Goal: Transaction & Acquisition: Purchase product/service

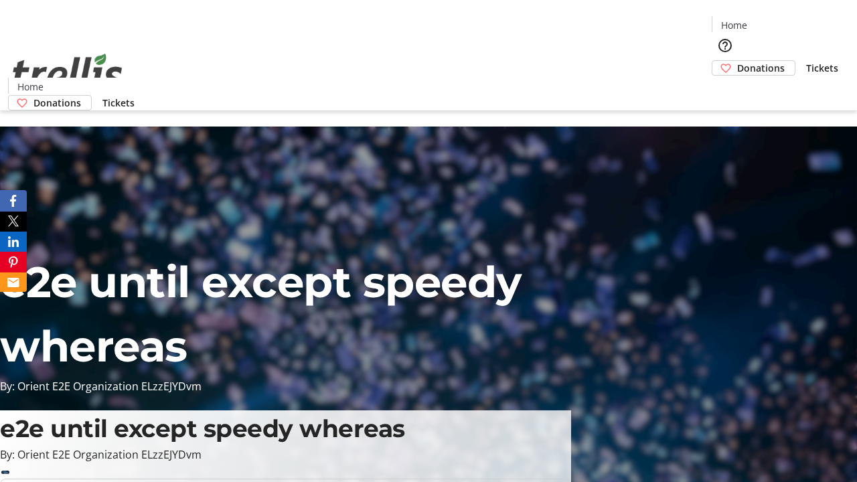
click at [737, 61] on span "Donations" at bounding box center [761, 68] width 48 height 14
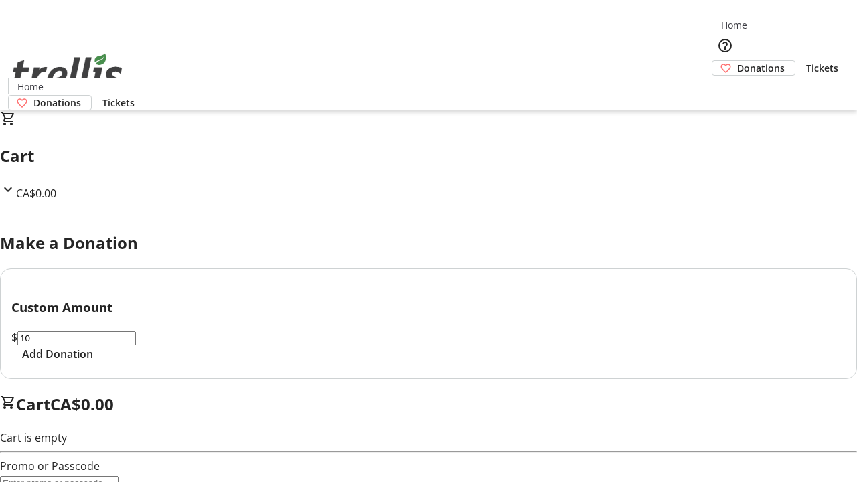
click at [93, 362] on span "Add Donation" at bounding box center [57, 354] width 71 height 16
select select "CA"
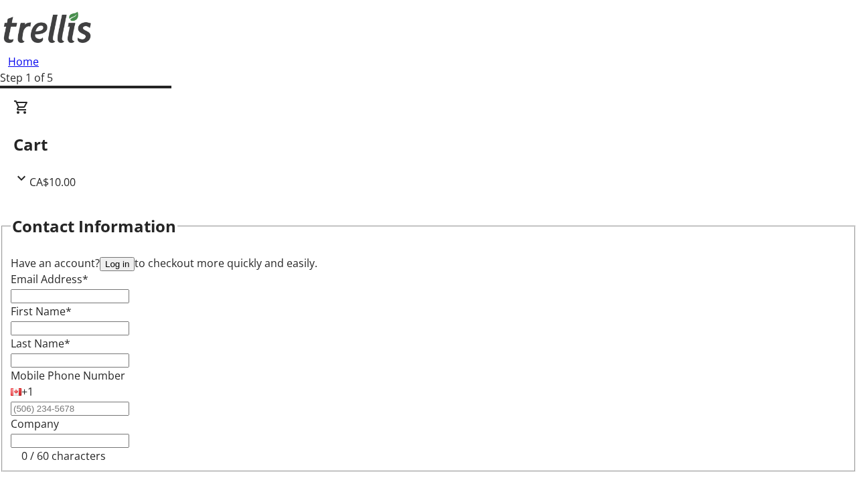
click at [135, 257] on button "Log in" at bounding box center [117, 264] width 35 height 14
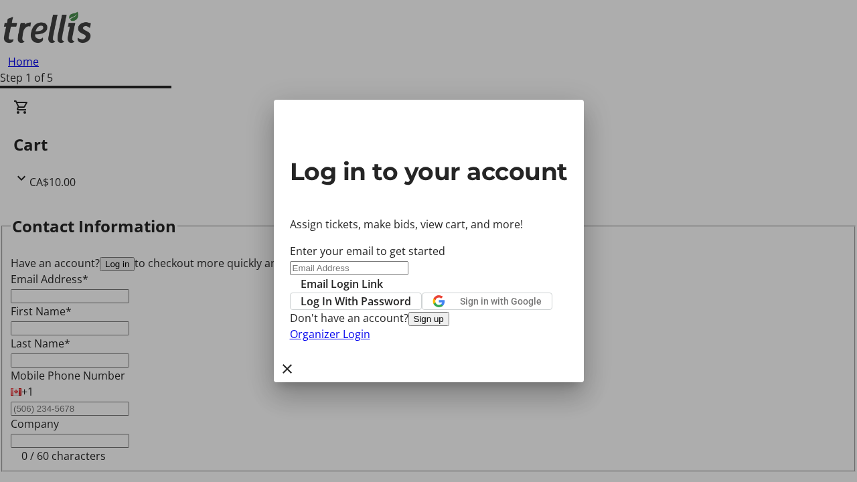
click at [411, 293] on span "Log In With Password" at bounding box center [356, 301] width 110 height 16
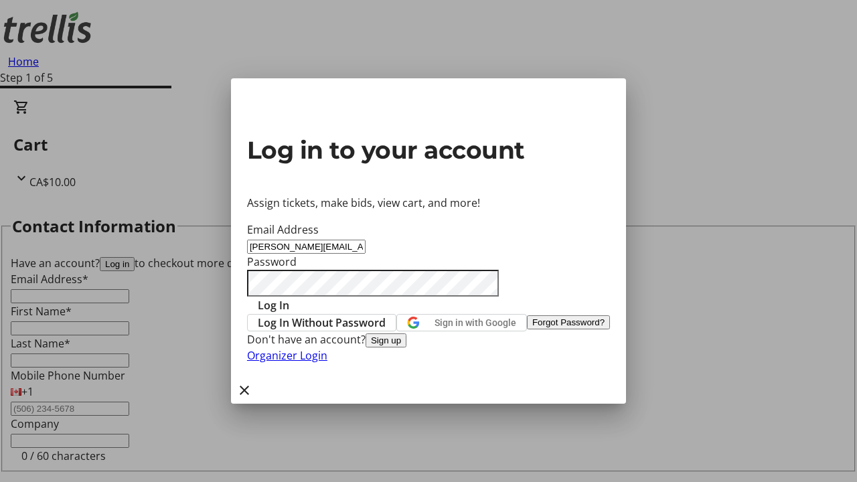
click at [289, 297] on span "Log In" at bounding box center [273, 305] width 31 height 16
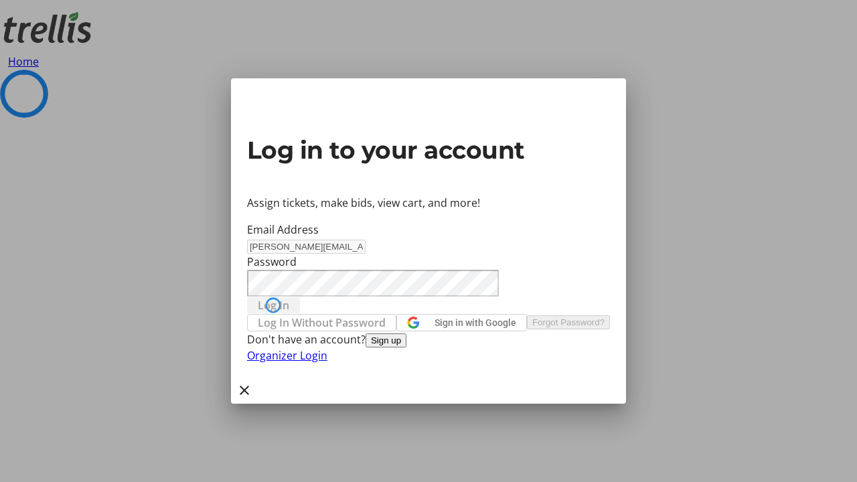
select select "CA"
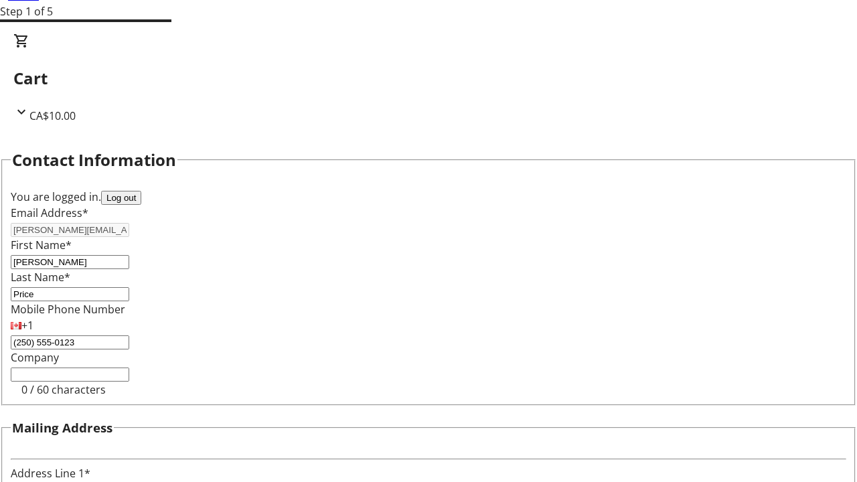
type input "[STREET_ADDRESS][PERSON_NAME]"
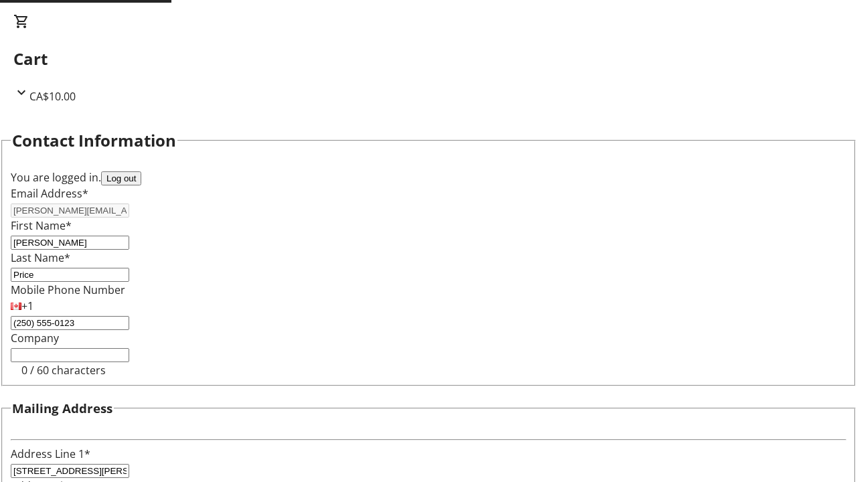
type input "Kelowna"
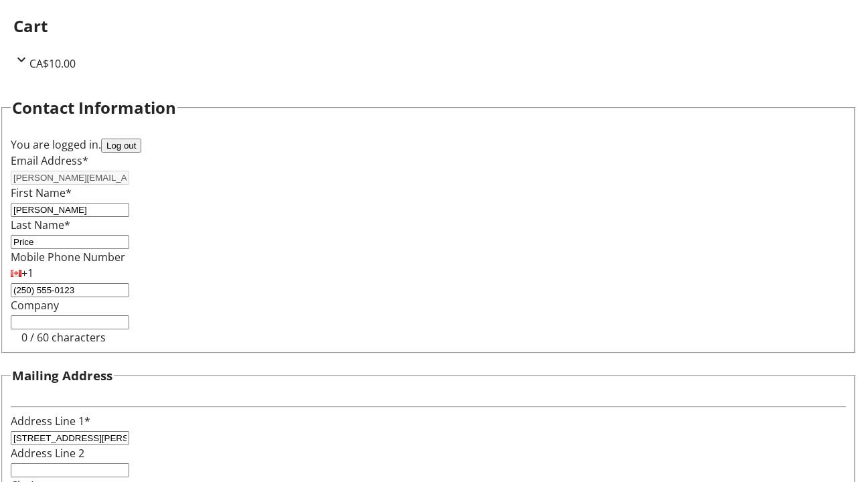
select select "BC"
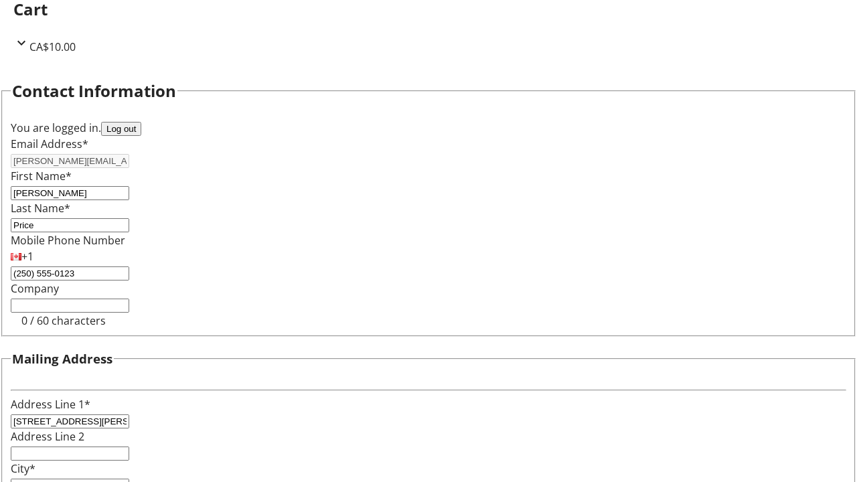
type input "Kelowna"
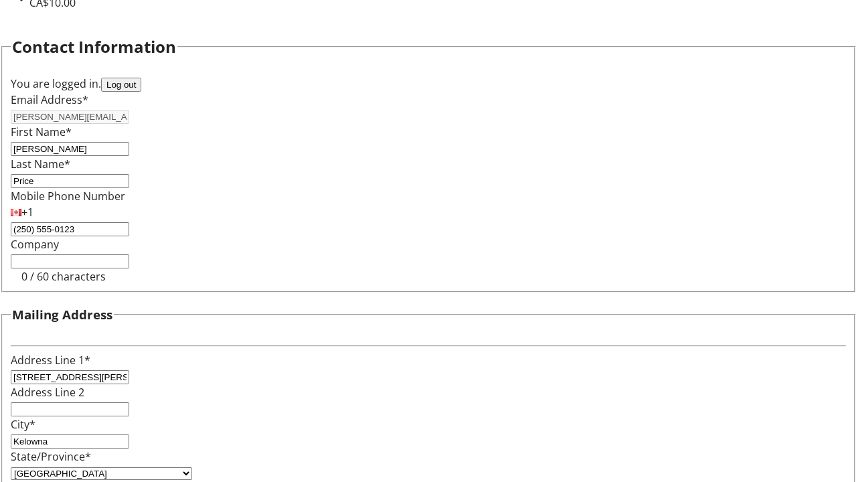
type input "V1Y 0C2"
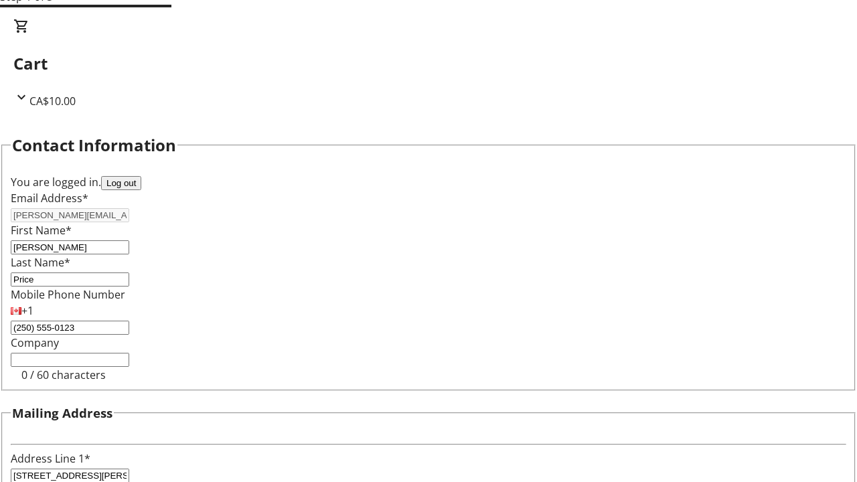
select select "BC"
select select "CA"
